Goal: Navigation & Orientation: Find specific page/section

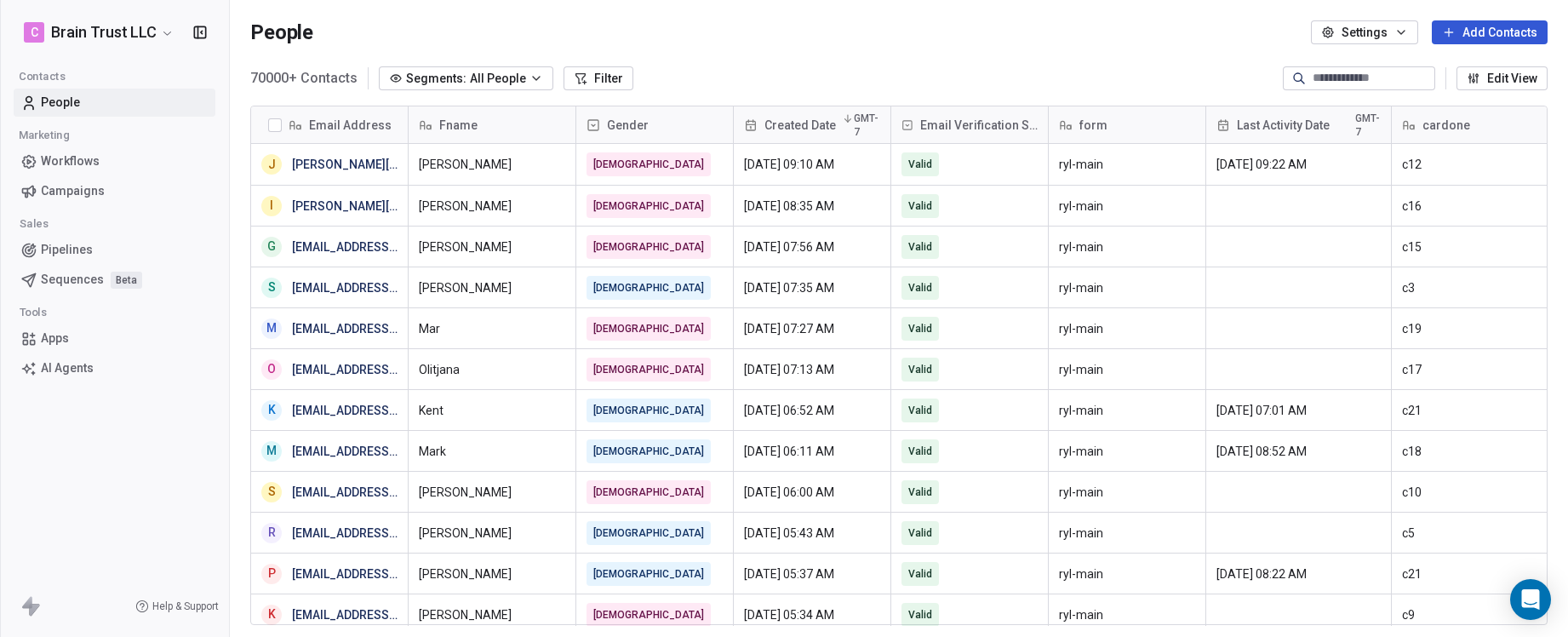
scroll to position [547, 1326]
